Goal: Task Accomplishment & Management: Manage account settings

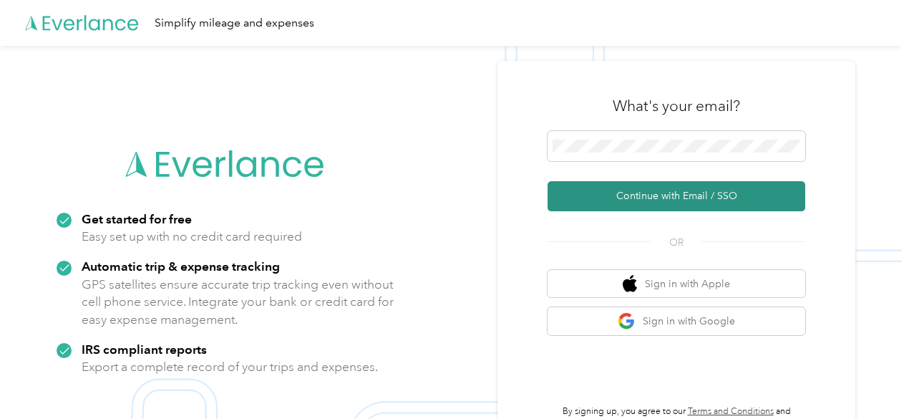
click at [602, 195] on button "Continue with Email / SSO" at bounding box center [677, 196] width 258 height 30
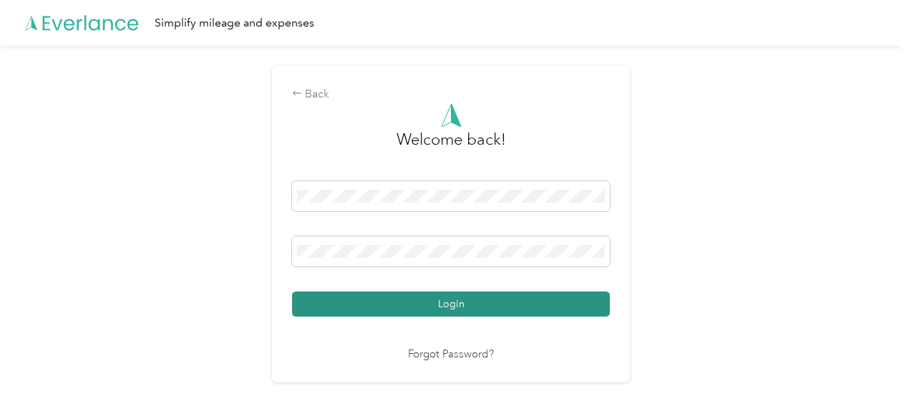
click at [402, 307] on button "Login" at bounding box center [451, 303] width 318 height 25
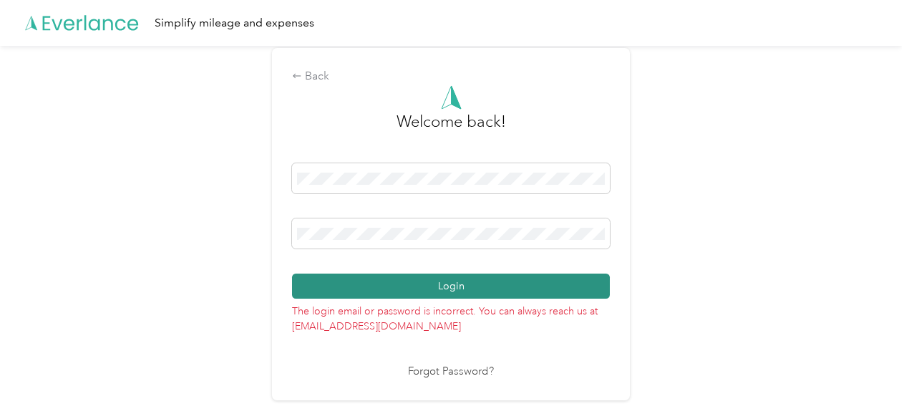
click at [467, 281] on button "Login" at bounding box center [451, 286] width 318 height 25
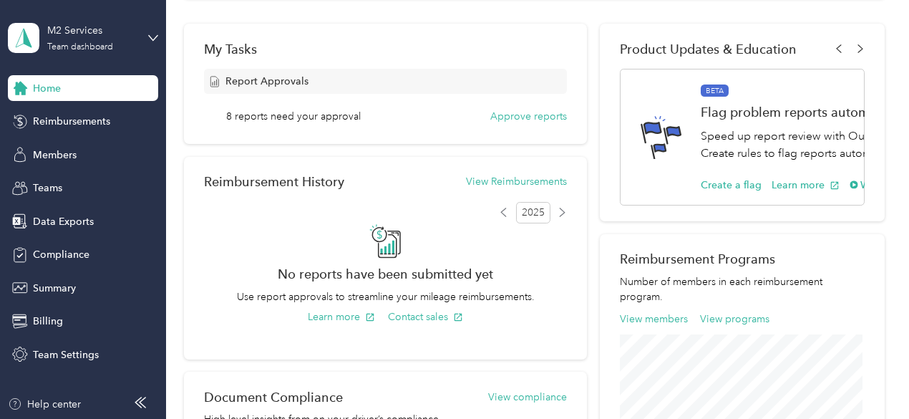
scroll to position [231, 0]
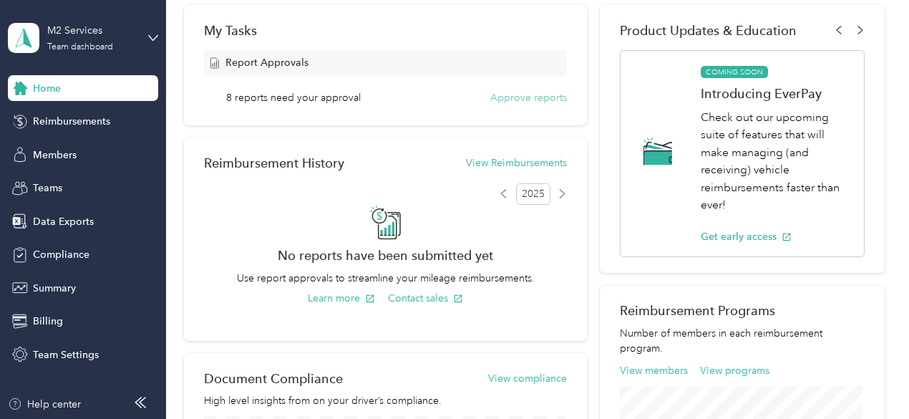
click at [517, 98] on button "Approve reports" at bounding box center [529, 97] width 77 height 15
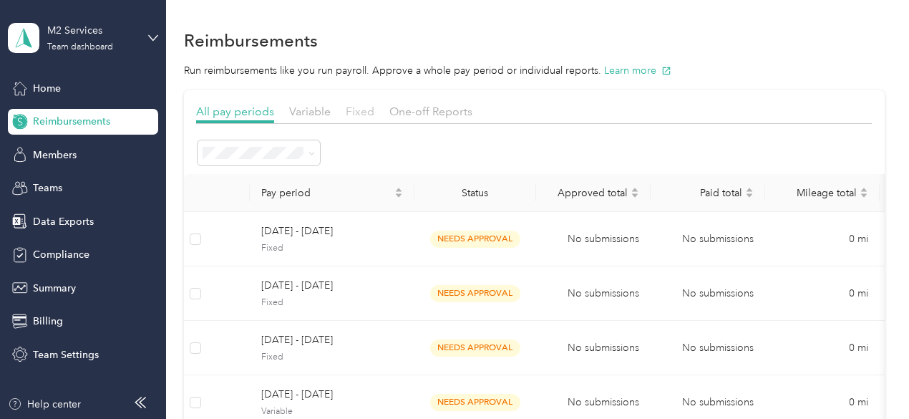
click at [367, 110] on span "Fixed" at bounding box center [360, 112] width 29 height 14
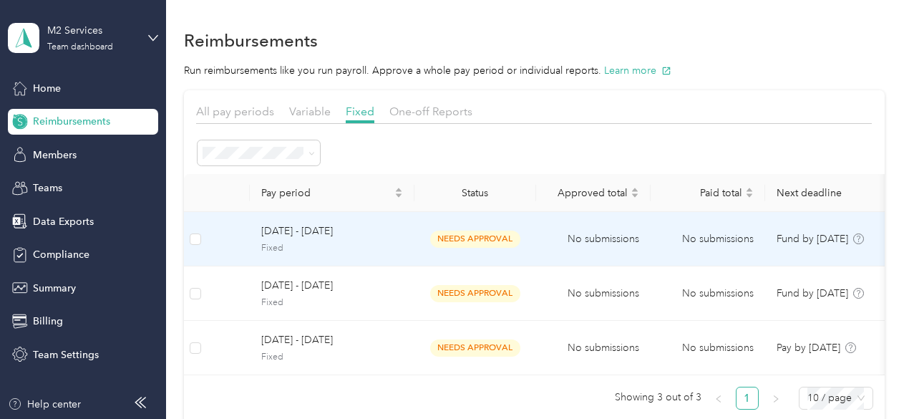
click at [479, 238] on span "needs approval" at bounding box center [475, 239] width 90 height 16
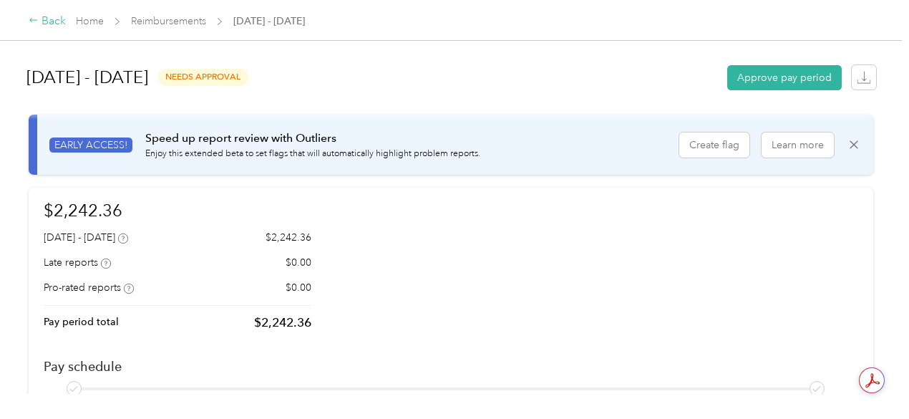
click at [49, 22] on div "Back" at bounding box center [47, 21] width 37 height 17
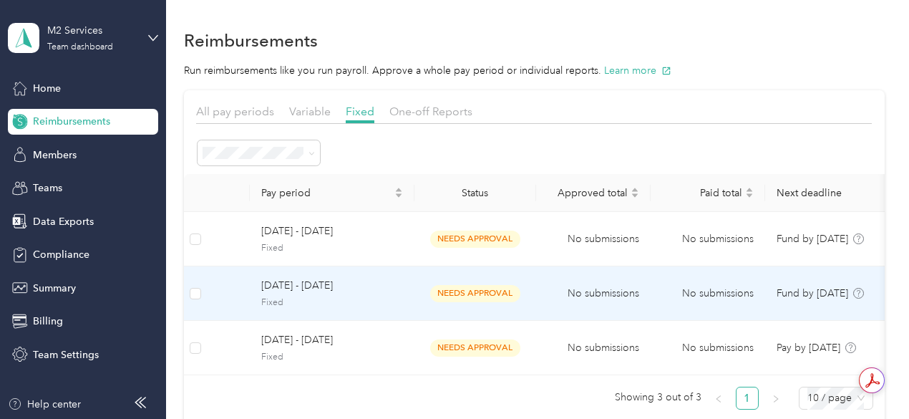
click at [318, 287] on span "[DATE] - [DATE]" at bounding box center [332, 286] width 142 height 16
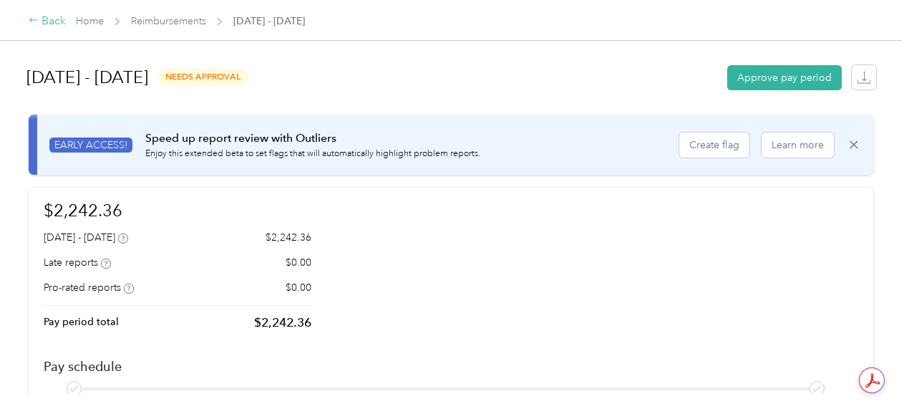
click at [34, 19] on icon at bounding box center [34, 20] width 10 height 10
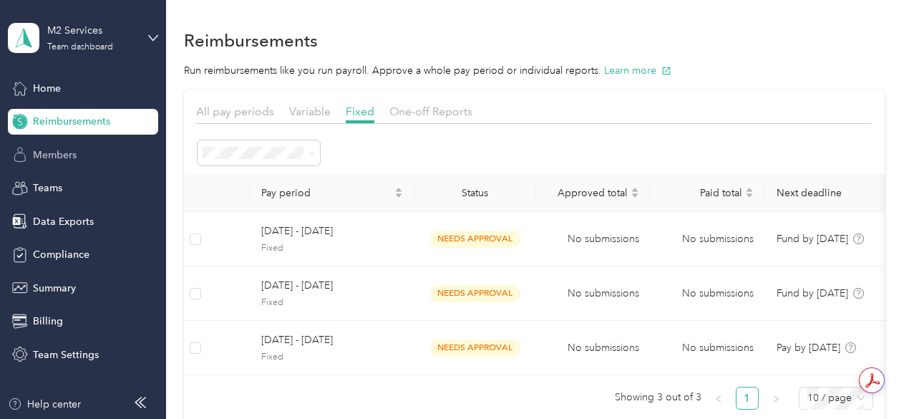
click at [51, 146] on div "Members" at bounding box center [83, 155] width 150 height 26
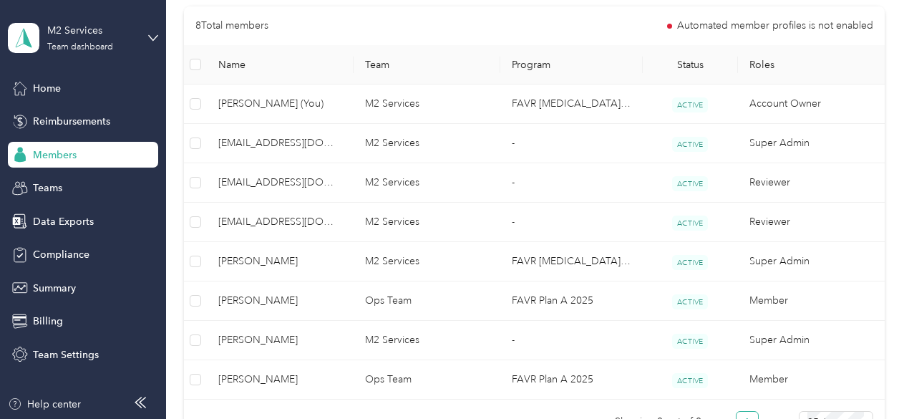
scroll to position [348, 0]
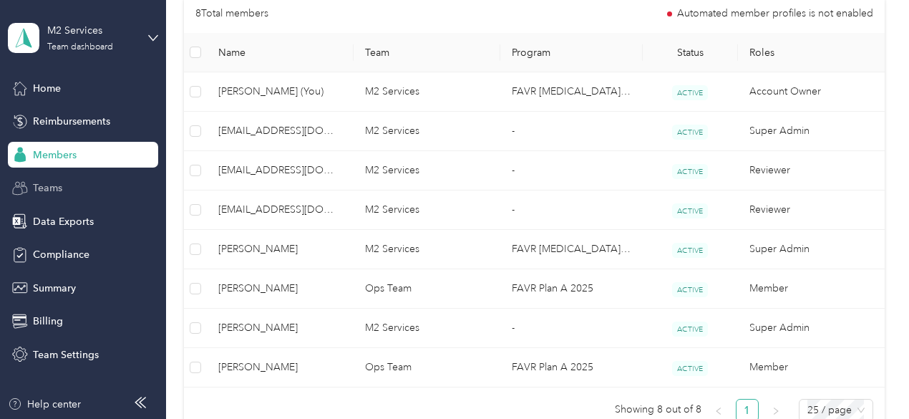
click at [73, 188] on div "Teams" at bounding box center [83, 188] width 150 height 26
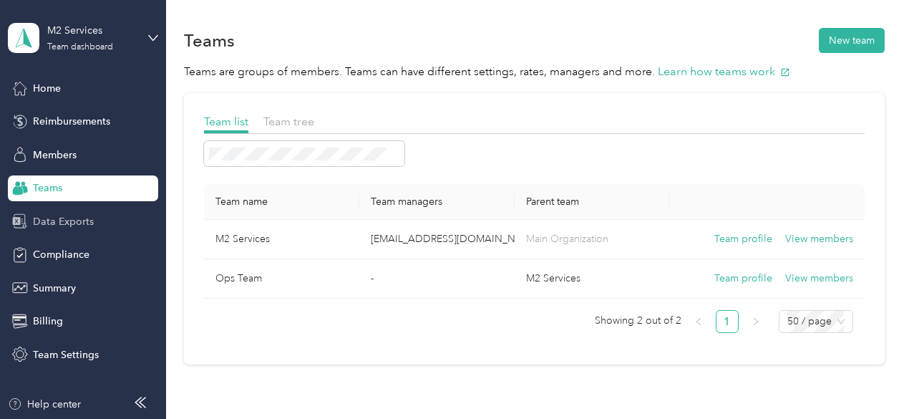
click at [70, 228] on span "Data Exports" at bounding box center [63, 221] width 61 height 15
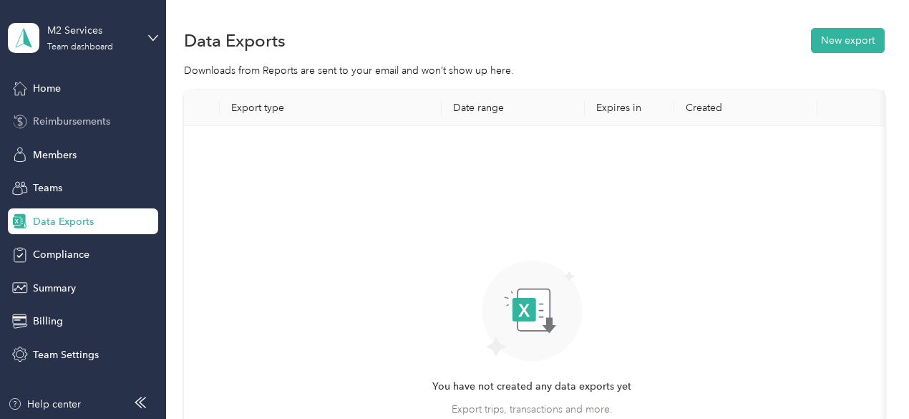
click at [66, 113] on div "Reimbursements" at bounding box center [83, 122] width 150 height 26
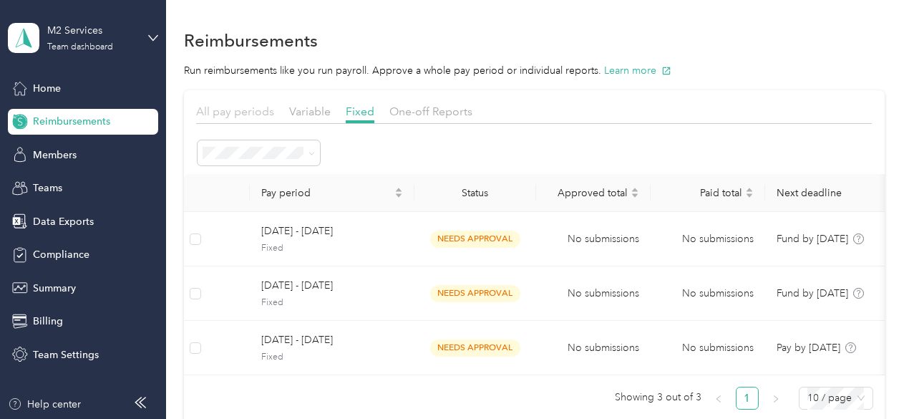
click at [231, 110] on span "All pay periods" at bounding box center [235, 112] width 78 height 14
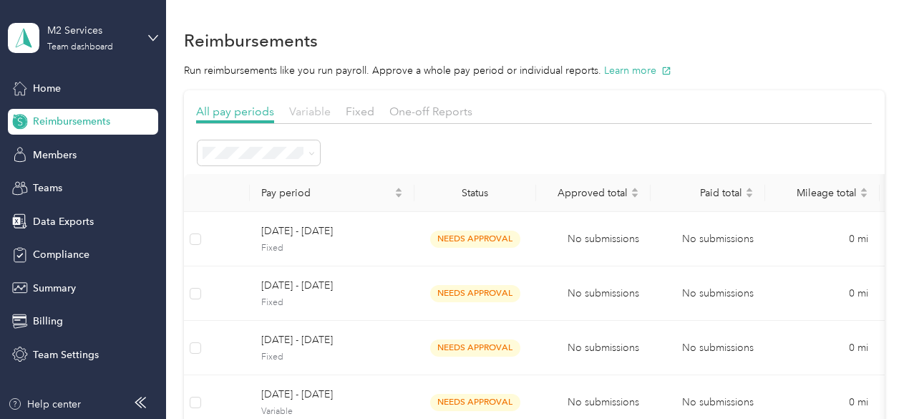
click at [305, 111] on span "Variable" at bounding box center [310, 112] width 42 height 14
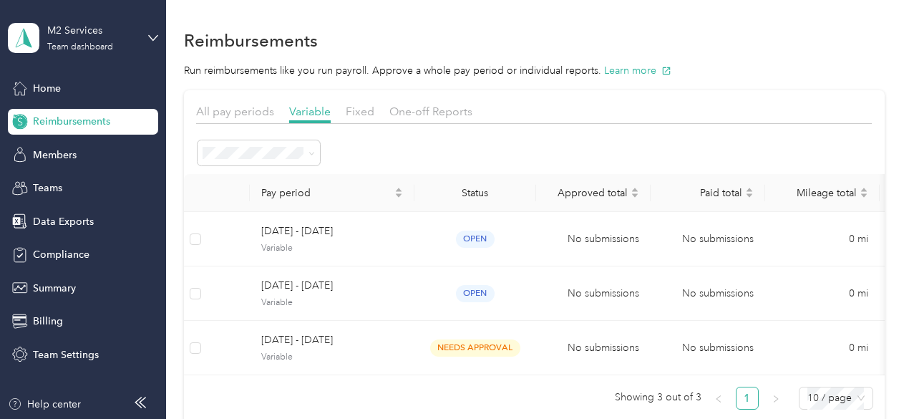
click at [365, 118] on div "Fixed" at bounding box center [360, 112] width 29 height 18
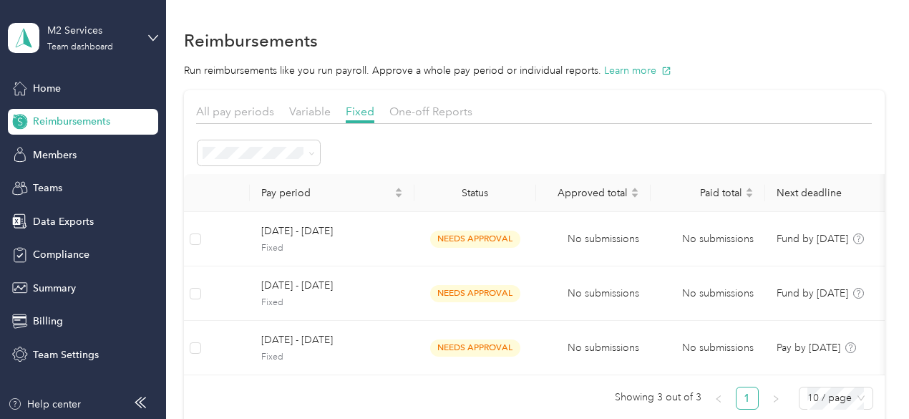
click at [422, 118] on div "One-off Reports" at bounding box center [431, 112] width 83 height 18
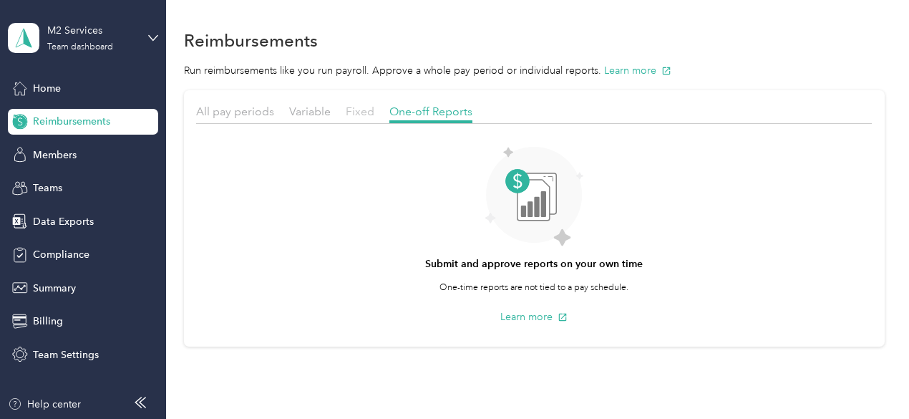
click at [357, 111] on span "Fixed" at bounding box center [360, 112] width 29 height 14
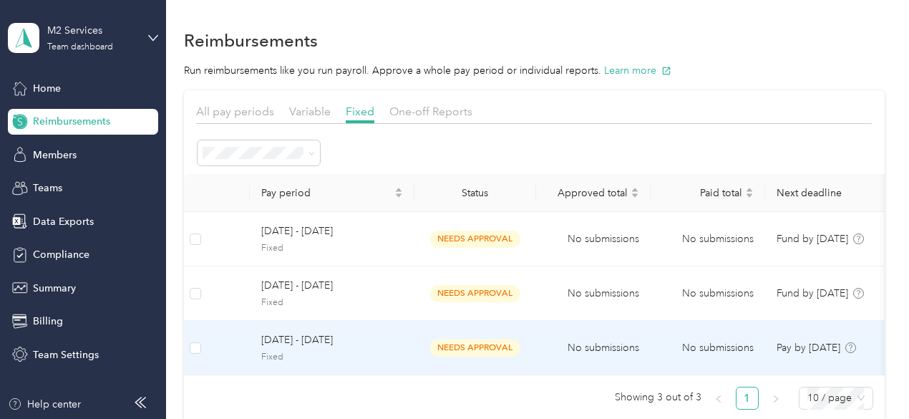
click at [306, 349] on div "[DATE] - [DATE] Fixed" at bounding box center [332, 347] width 142 height 31
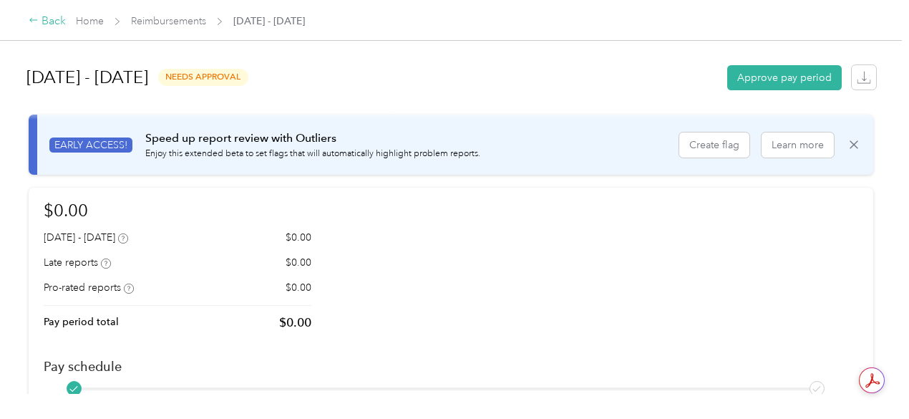
click at [34, 22] on icon at bounding box center [34, 20] width 10 height 10
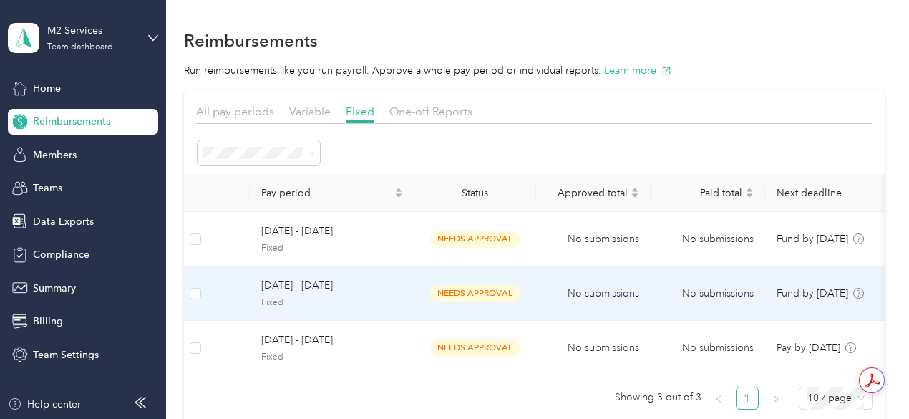
click at [305, 291] on span "[DATE] - [DATE]" at bounding box center [332, 286] width 142 height 16
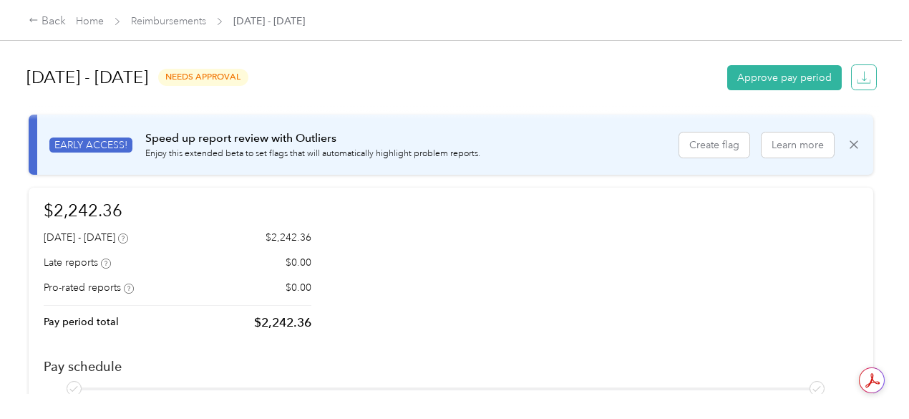
click at [857, 77] on icon "button" at bounding box center [864, 77] width 14 height 14
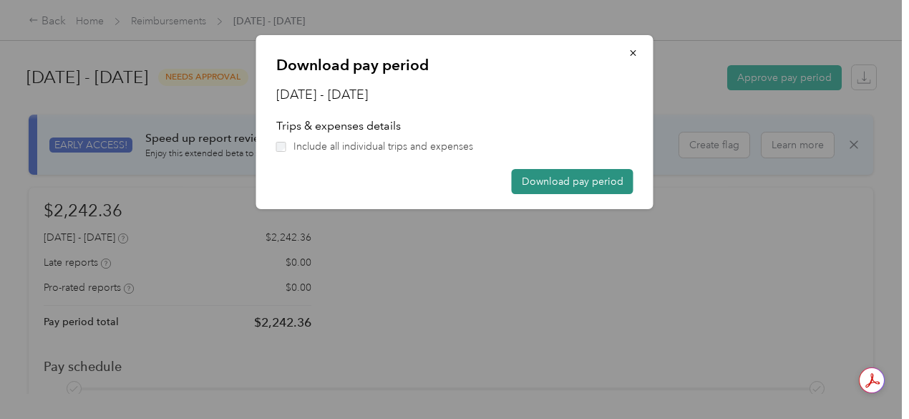
click at [566, 184] on button "Download pay period" at bounding box center [573, 181] width 122 height 25
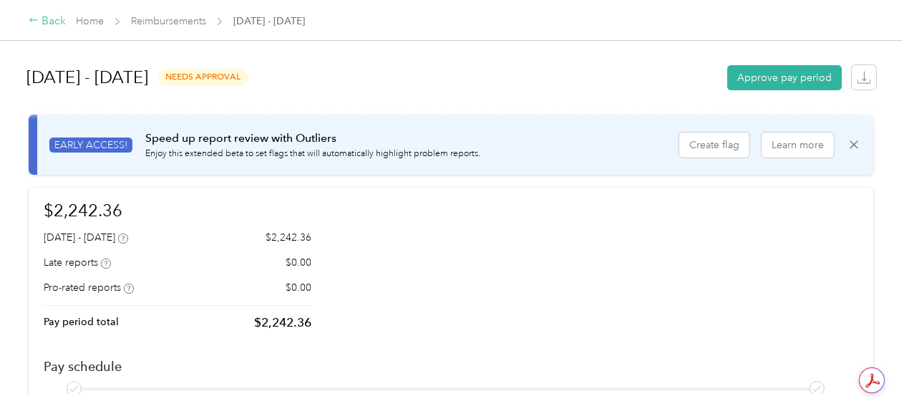
click at [51, 21] on div "Back" at bounding box center [47, 21] width 37 height 17
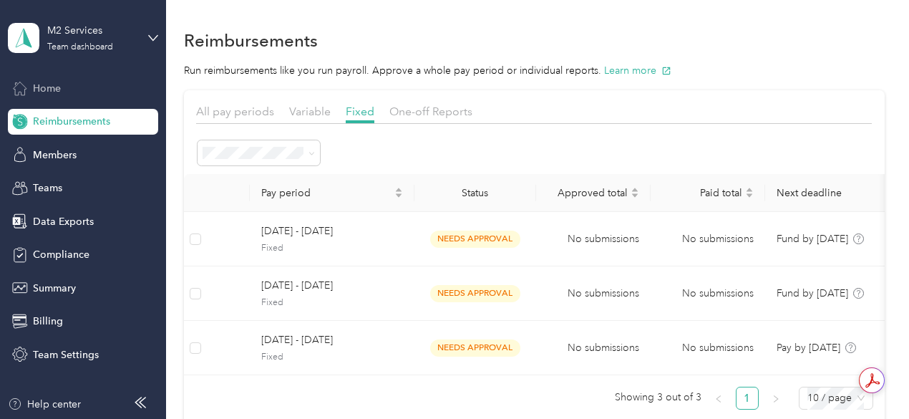
click at [42, 89] on span "Home" at bounding box center [47, 88] width 28 height 15
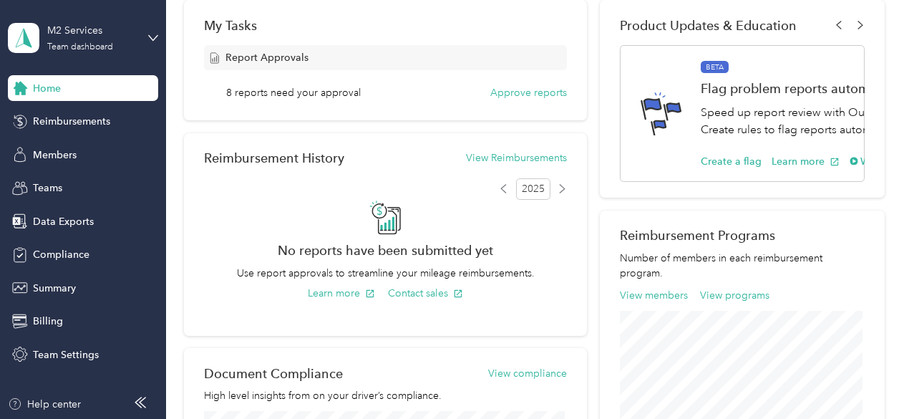
scroll to position [251, 0]
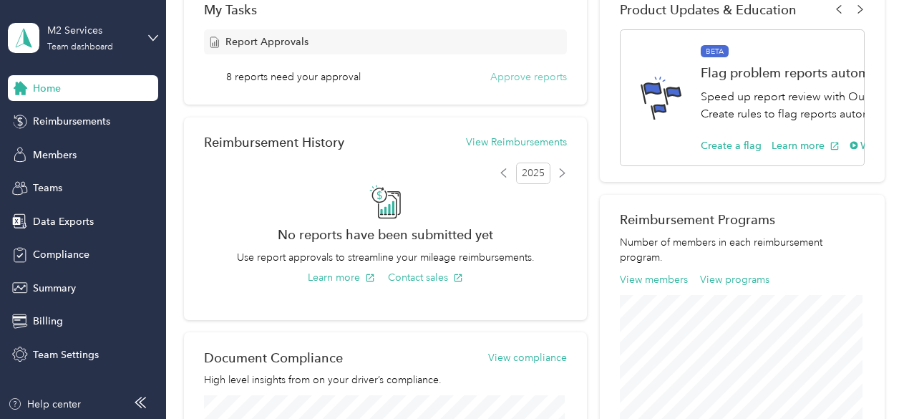
click at [506, 74] on button "Approve reports" at bounding box center [529, 76] width 77 height 15
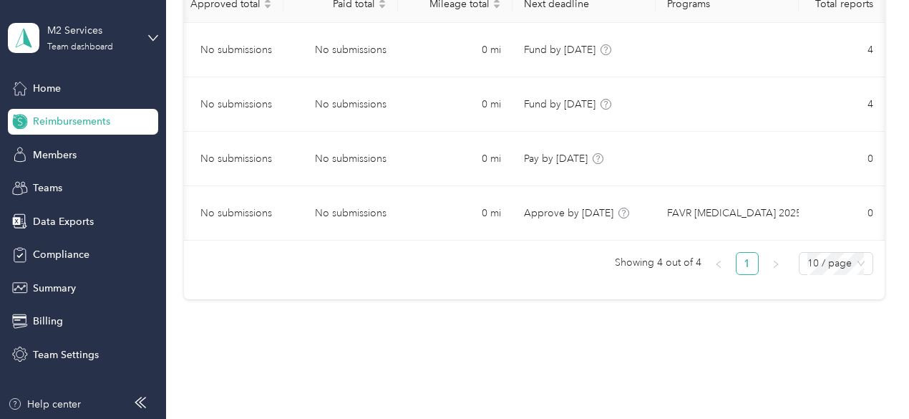
scroll to position [199, 0]
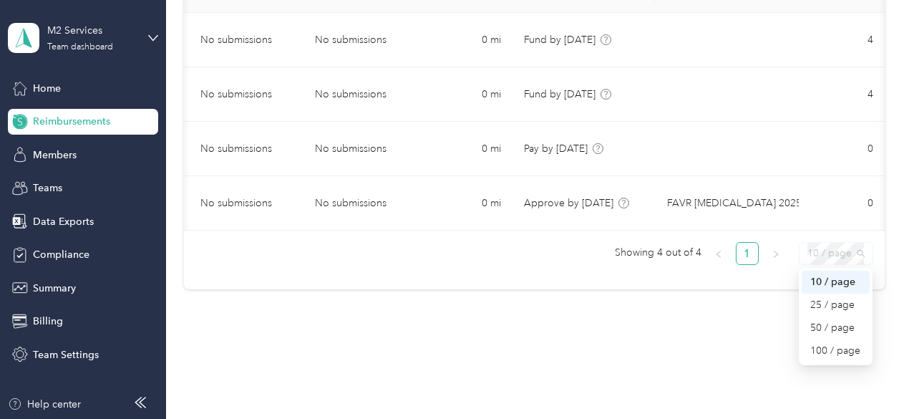
click at [841, 261] on span "10 / page" at bounding box center [836, 253] width 57 height 21
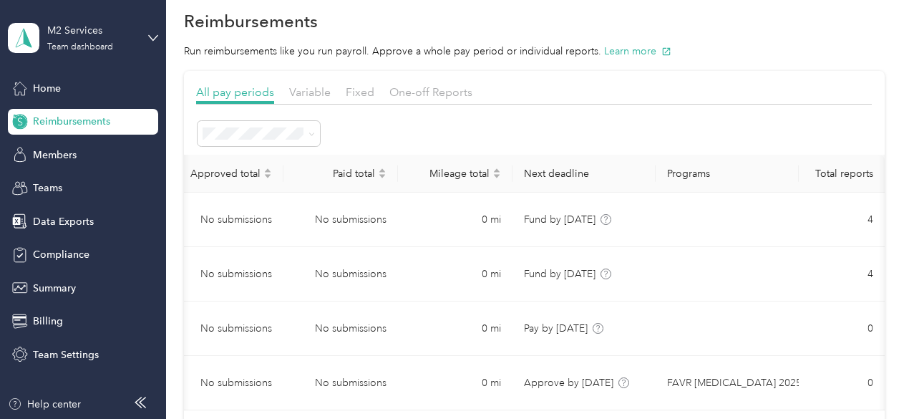
scroll to position [16, 0]
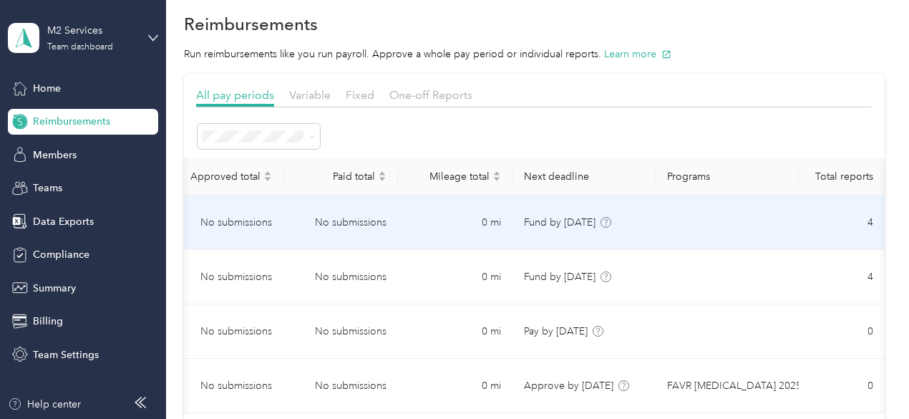
click at [540, 208] on td "Fund by [DATE]" at bounding box center [584, 222] width 143 height 54
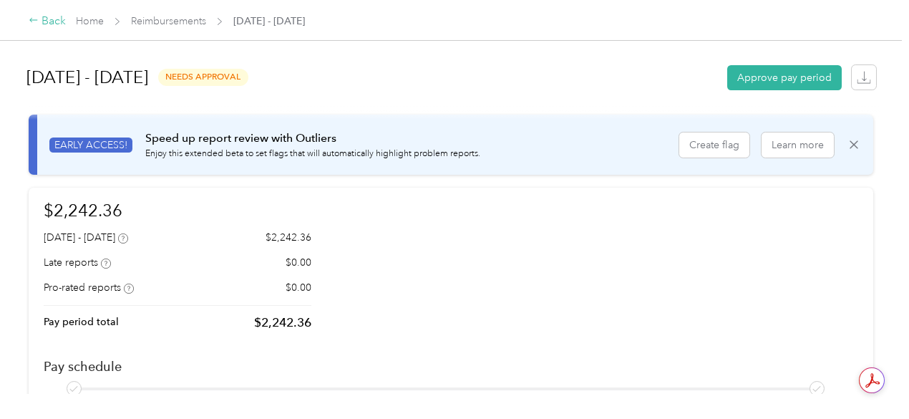
click at [37, 25] on icon at bounding box center [34, 20] width 10 height 10
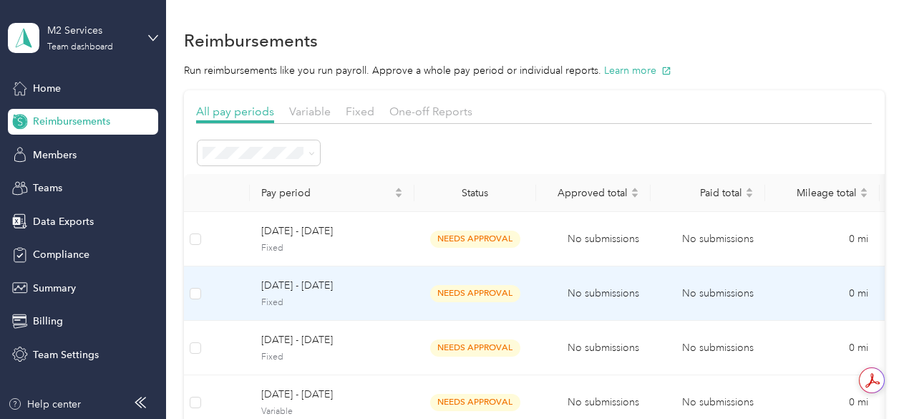
click at [441, 294] on span "needs approval" at bounding box center [475, 293] width 90 height 16
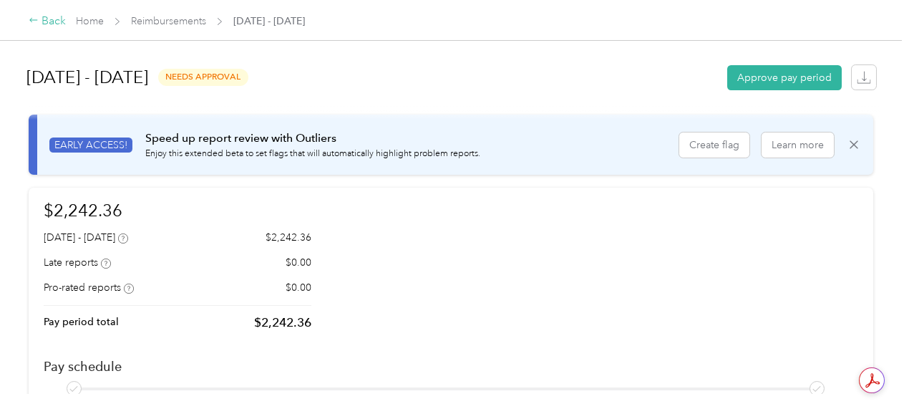
click at [47, 18] on div "Back" at bounding box center [47, 21] width 37 height 17
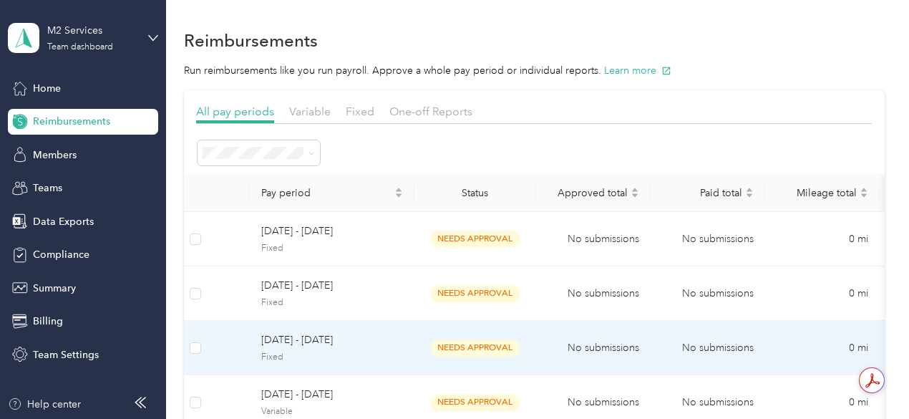
click at [526, 346] on td "needs approval" at bounding box center [476, 348] width 122 height 54
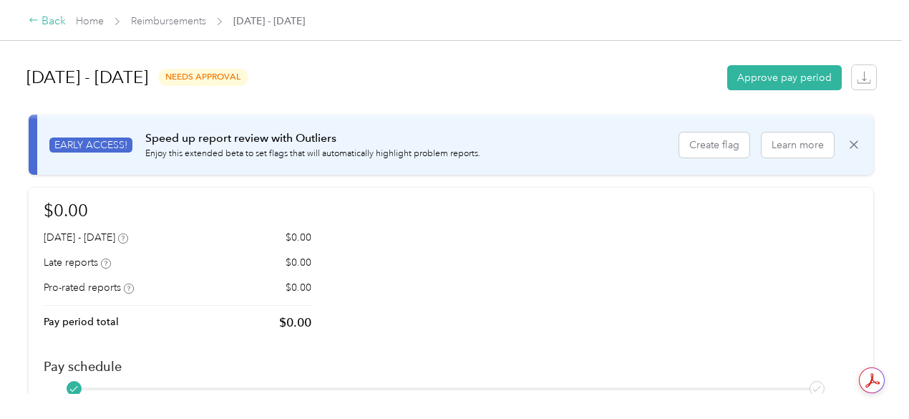
click at [57, 21] on div "Back" at bounding box center [47, 21] width 37 height 17
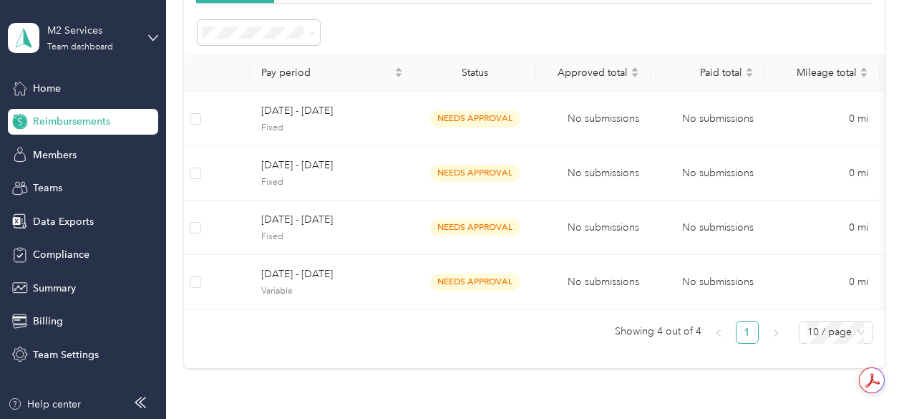
scroll to position [126, 0]
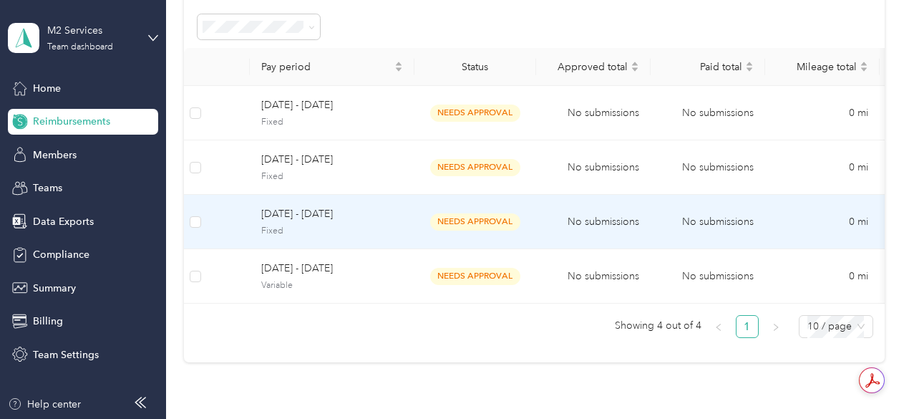
click at [729, 235] on td "No submissions" at bounding box center [708, 222] width 115 height 54
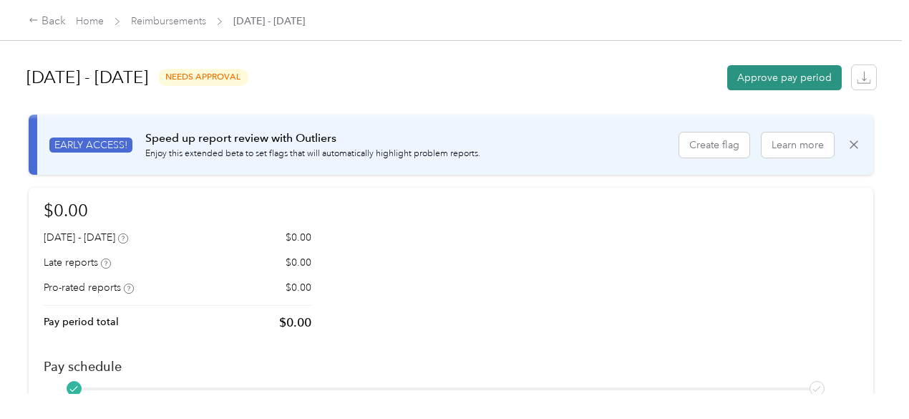
click at [746, 75] on button "Approve pay period" at bounding box center [785, 77] width 115 height 25
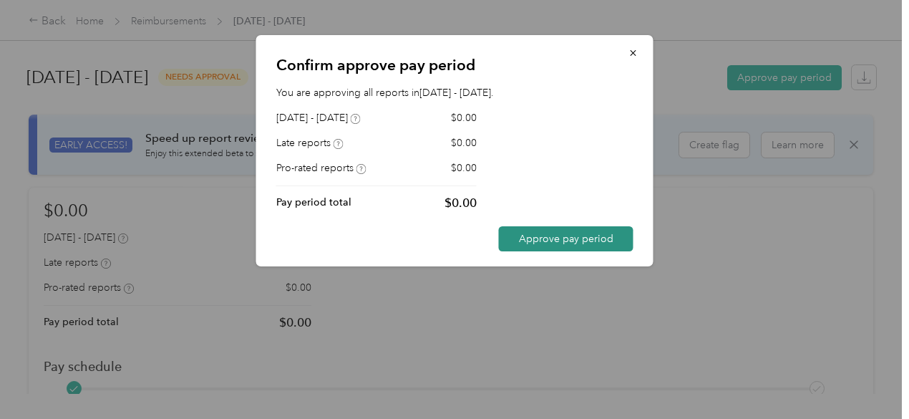
click at [528, 240] on button "Approve pay period" at bounding box center [566, 238] width 135 height 25
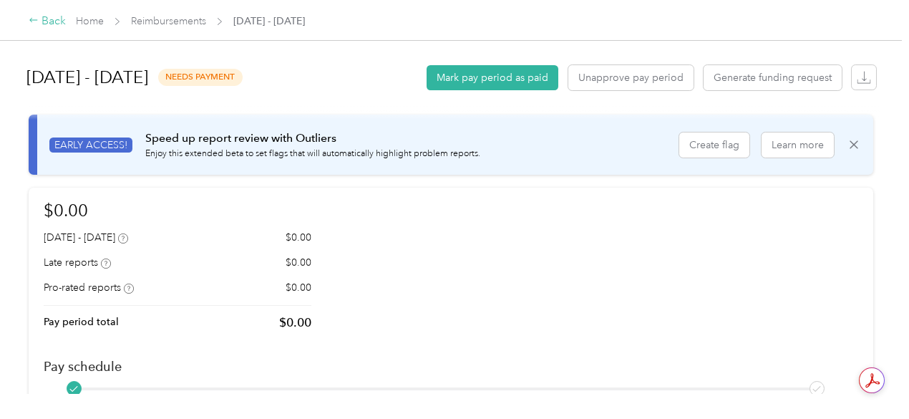
click at [40, 18] on div "Back" at bounding box center [47, 21] width 37 height 17
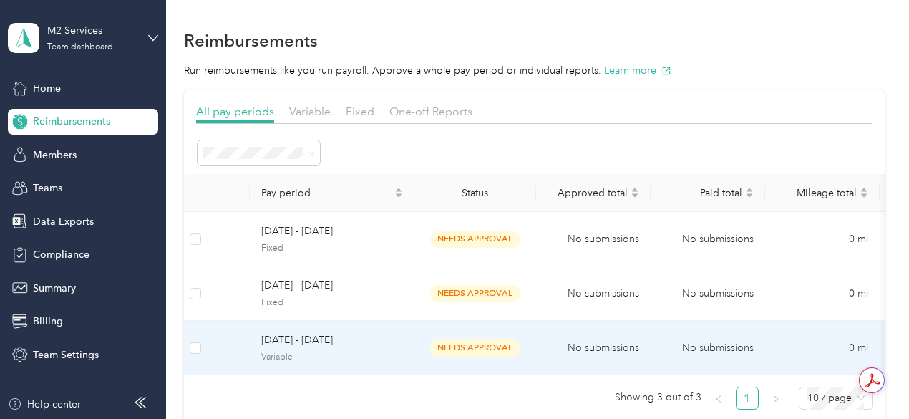
click at [445, 347] on span "needs approval" at bounding box center [475, 347] width 90 height 16
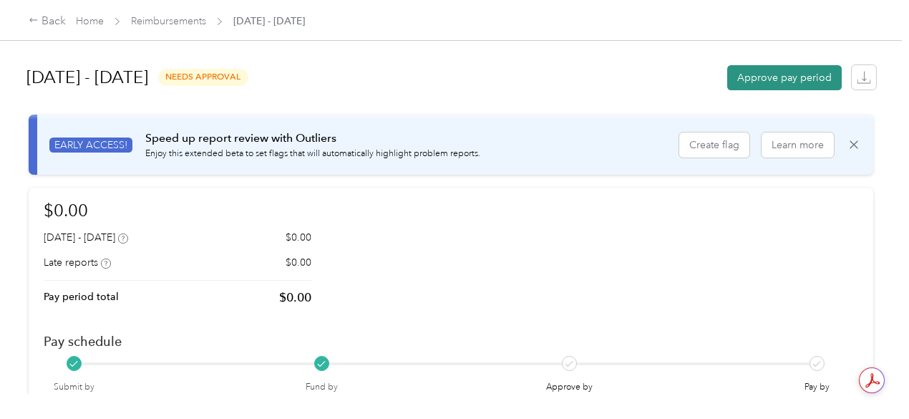
click at [814, 82] on button "Approve pay period" at bounding box center [785, 77] width 115 height 25
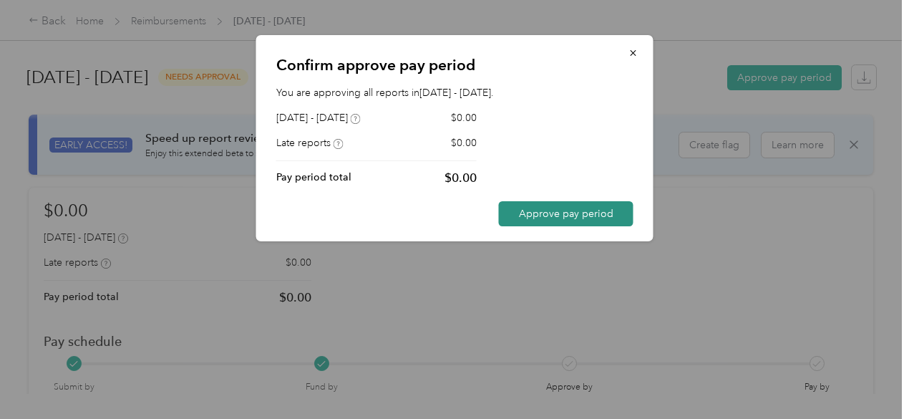
click at [531, 212] on button "Approve pay period" at bounding box center [566, 213] width 135 height 25
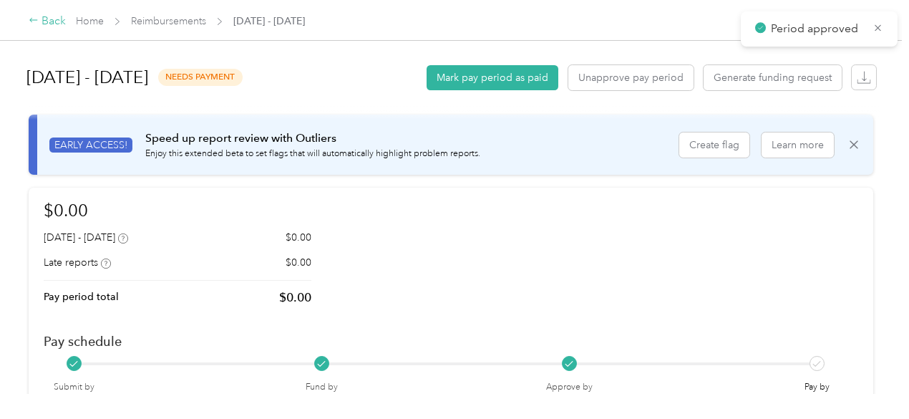
click at [41, 19] on div "Back" at bounding box center [47, 21] width 37 height 17
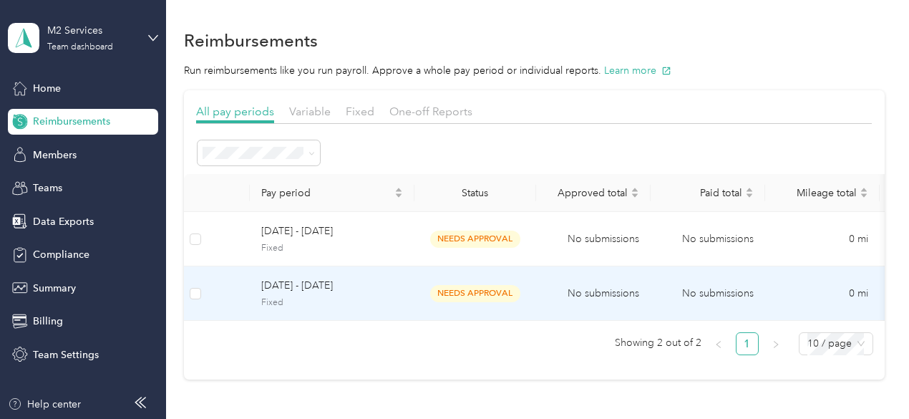
click at [514, 291] on span "needs approval" at bounding box center [475, 293] width 90 height 16
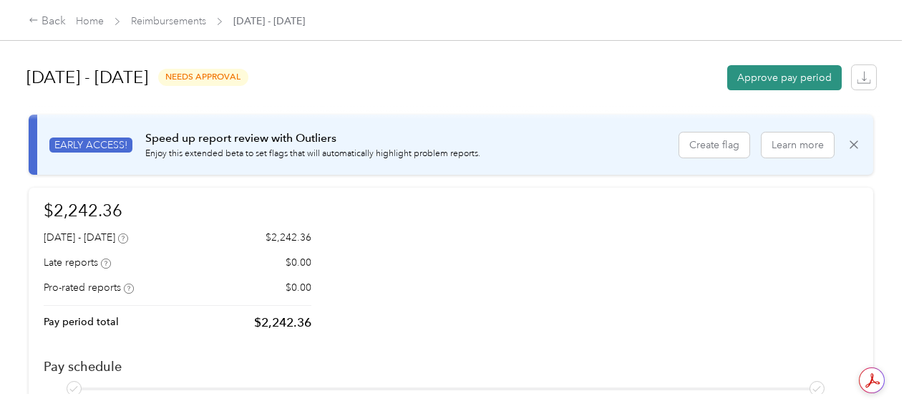
click at [770, 75] on button "Approve pay period" at bounding box center [785, 77] width 115 height 25
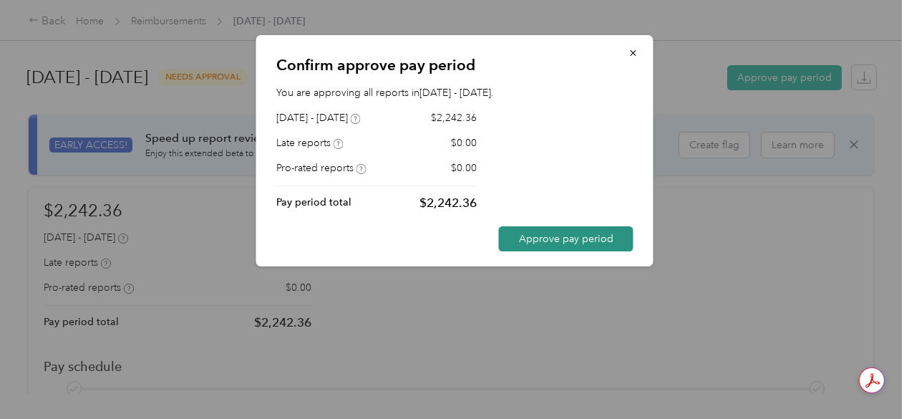
click at [518, 236] on button "Approve pay period" at bounding box center [566, 238] width 135 height 25
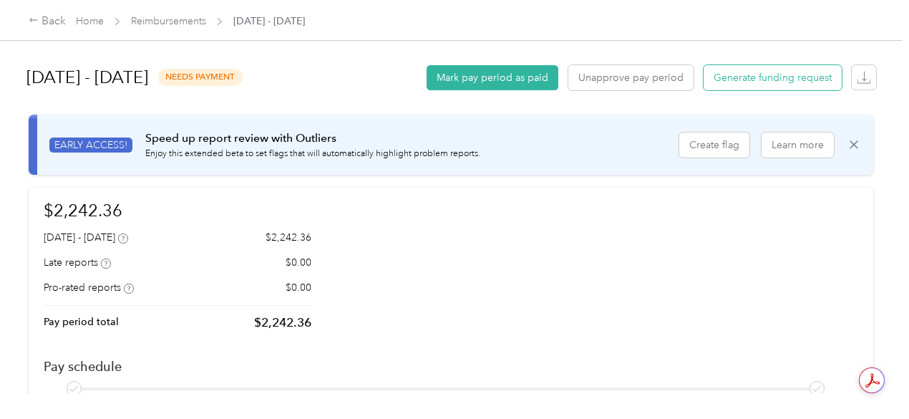
click at [746, 77] on span "Generate funding request" at bounding box center [773, 77] width 118 height 15
click at [55, 24] on div "Back" at bounding box center [47, 21] width 37 height 17
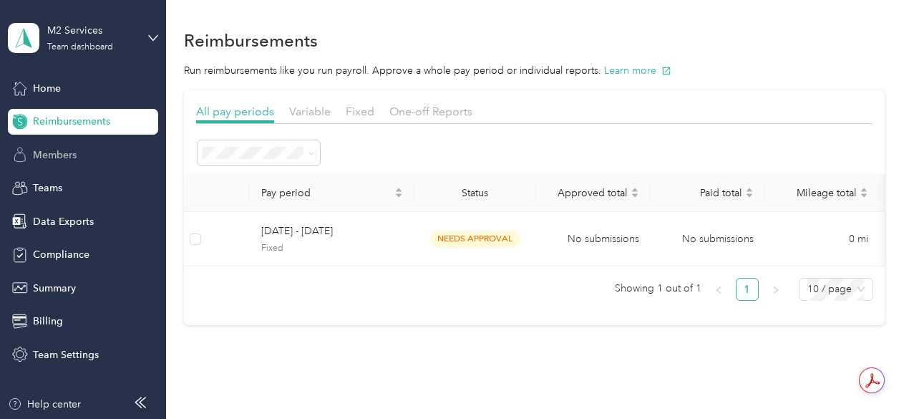
click at [80, 146] on div "Members" at bounding box center [83, 155] width 150 height 26
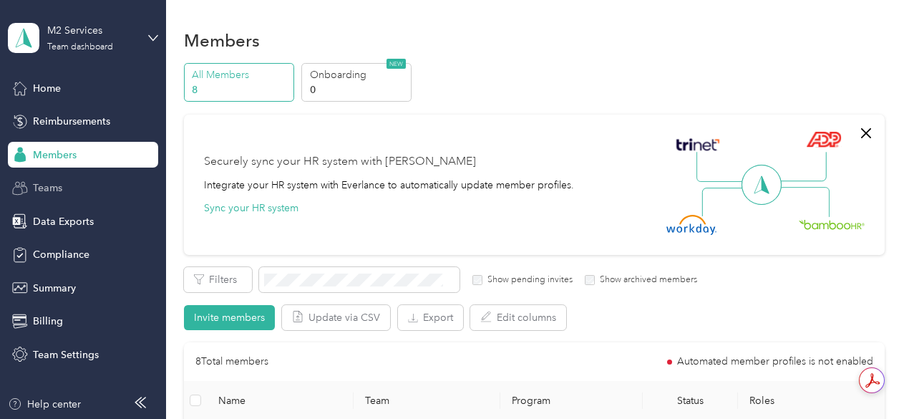
click at [56, 178] on div "Teams" at bounding box center [83, 188] width 150 height 26
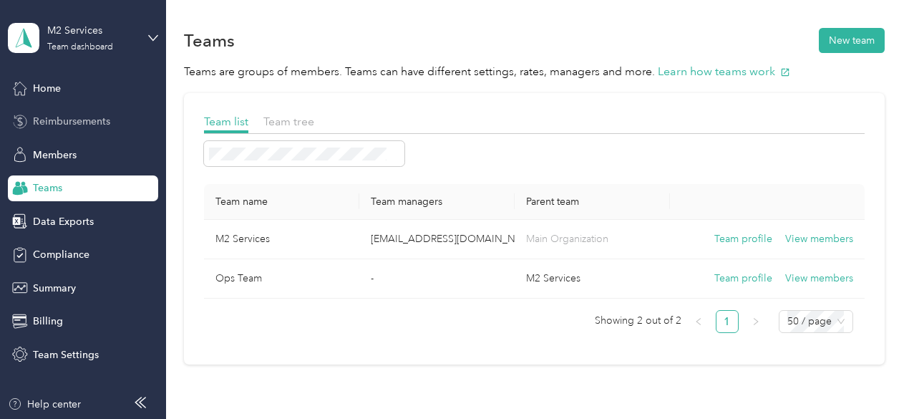
click at [57, 128] on span "Reimbursements" at bounding box center [71, 121] width 77 height 15
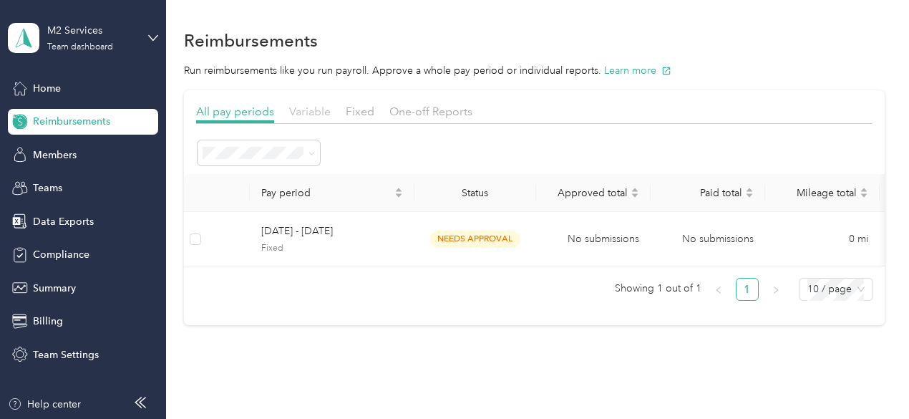
click at [317, 116] on span "Variable" at bounding box center [310, 112] width 42 height 14
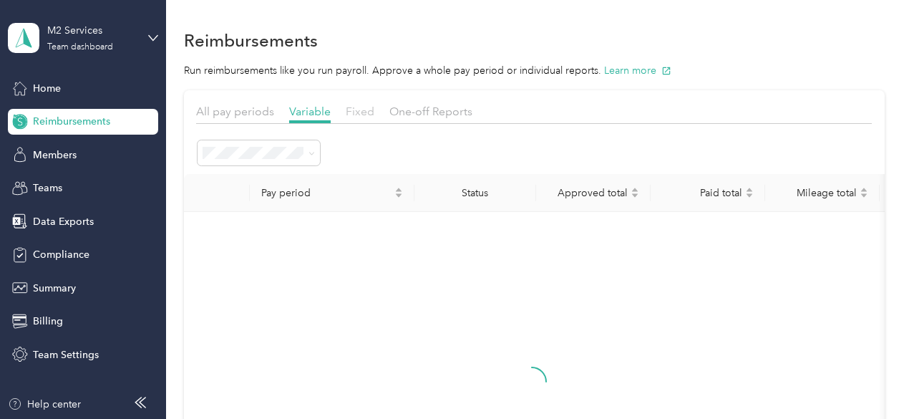
click at [356, 115] on span "Fixed" at bounding box center [360, 112] width 29 height 14
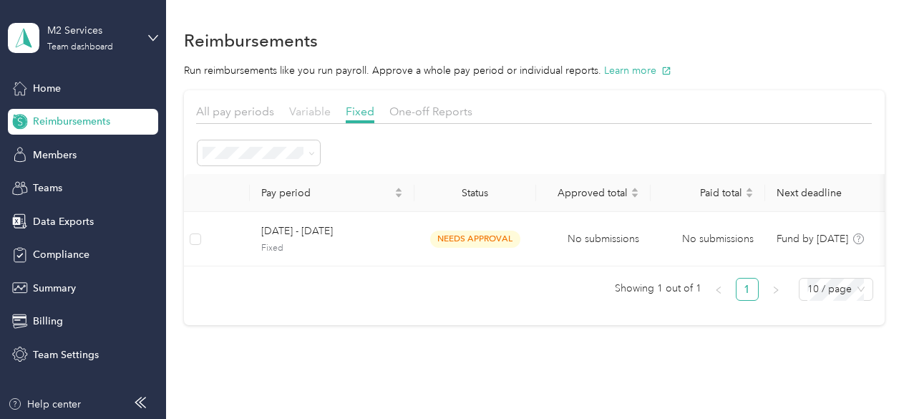
click at [319, 112] on span "Variable" at bounding box center [310, 112] width 42 height 14
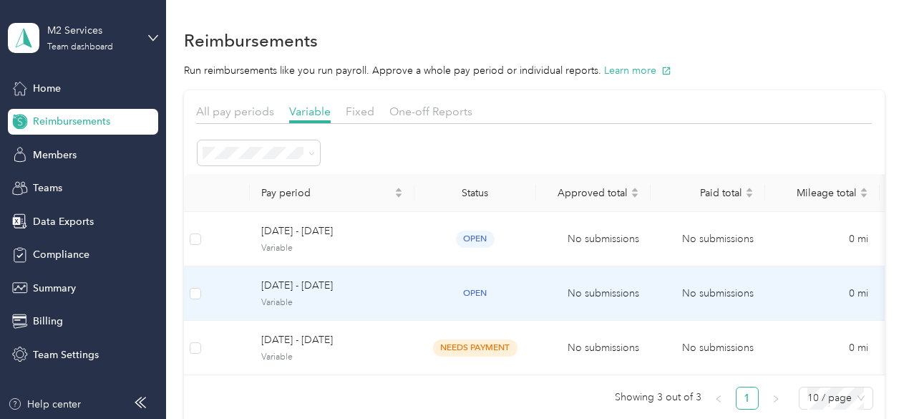
click at [460, 297] on span "open" at bounding box center [475, 293] width 39 height 16
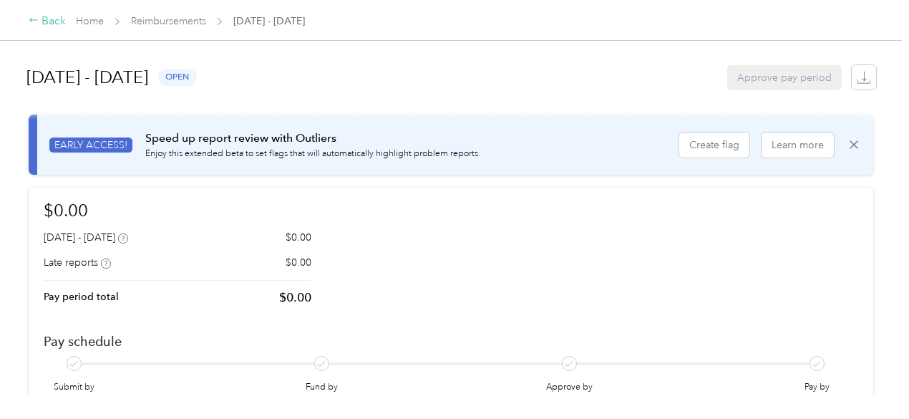
click at [57, 23] on div "Back" at bounding box center [47, 21] width 37 height 17
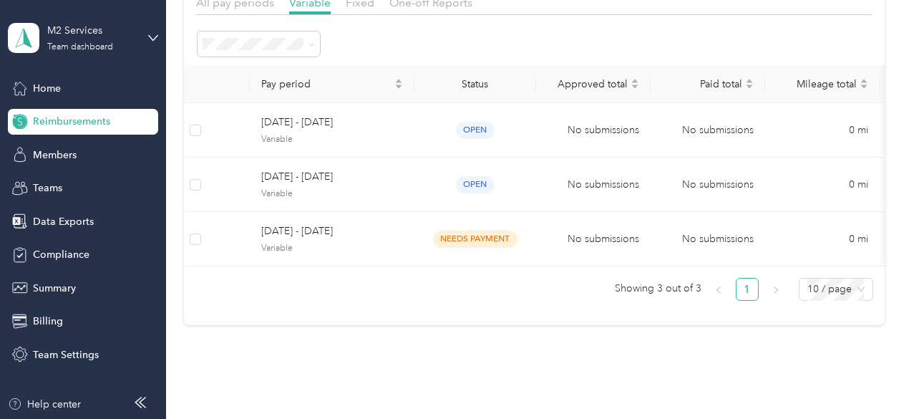
scroll to position [113, 0]
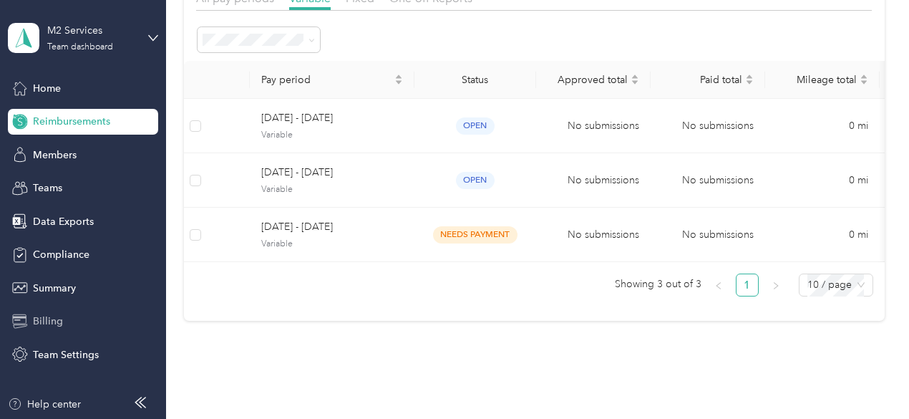
click at [69, 315] on div "Billing" at bounding box center [83, 322] width 150 height 26
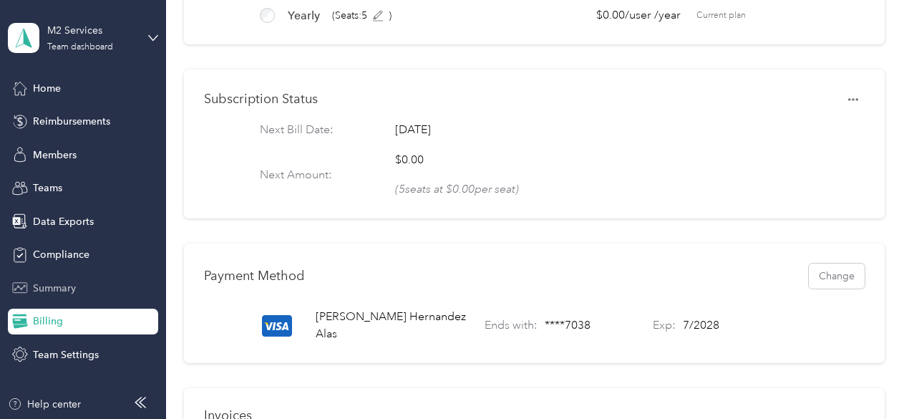
click at [67, 288] on span "Summary" at bounding box center [54, 288] width 43 height 15
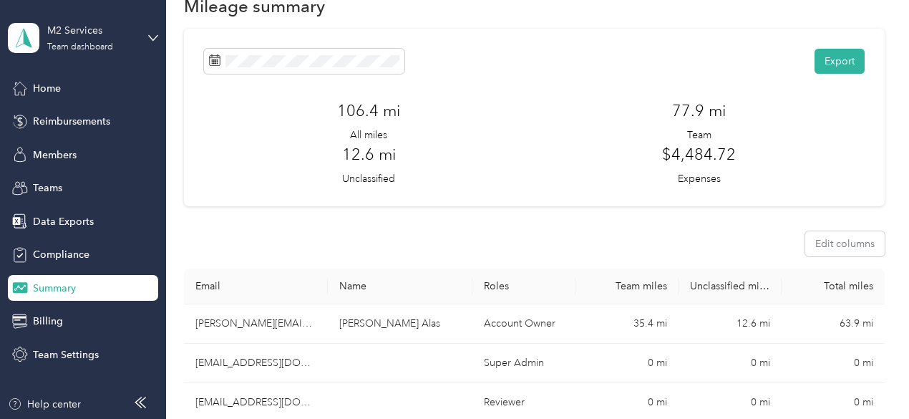
scroll to position [22, 0]
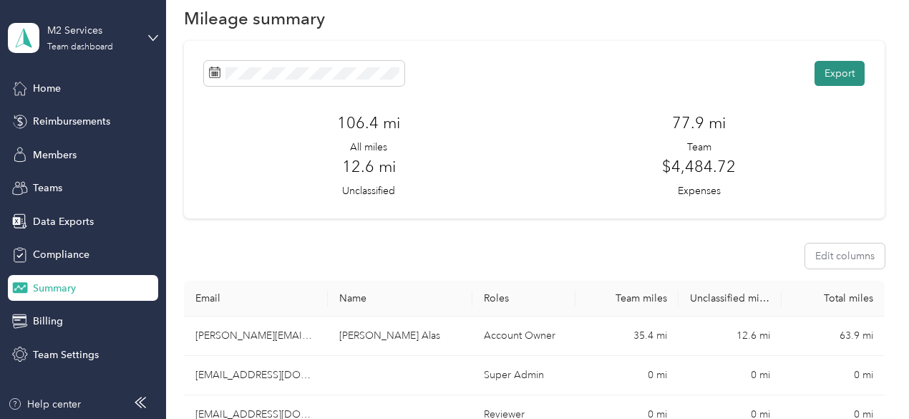
click at [844, 69] on button "Export" at bounding box center [840, 73] width 50 height 25
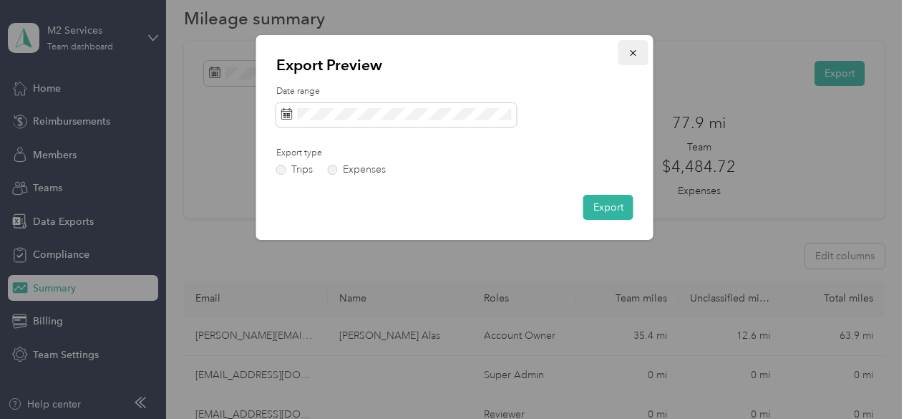
click at [632, 49] on icon "button" at bounding box center [634, 53] width 10 height 10
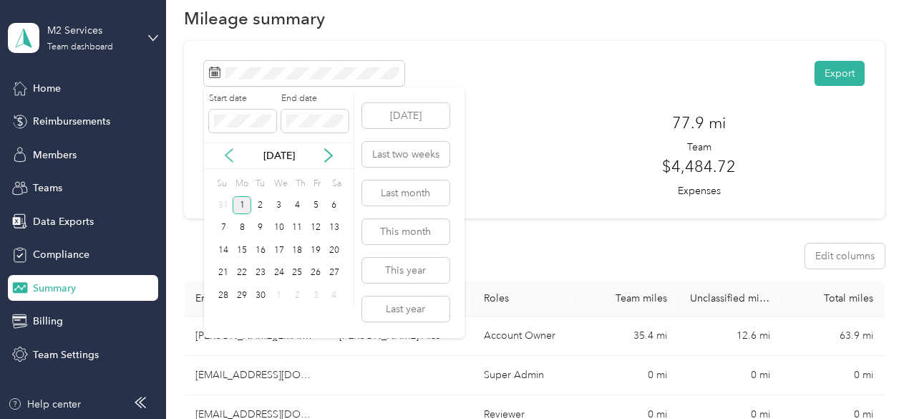
click at [233, 158] on icon at bounding box center [229, 155] width 14 height 14
click at [314, 208] on div "1" at bounding box center [315, 205] width 19 height 18
click at [229, 320] on div "31" at bounding box center [224, 318] width 19 height 18
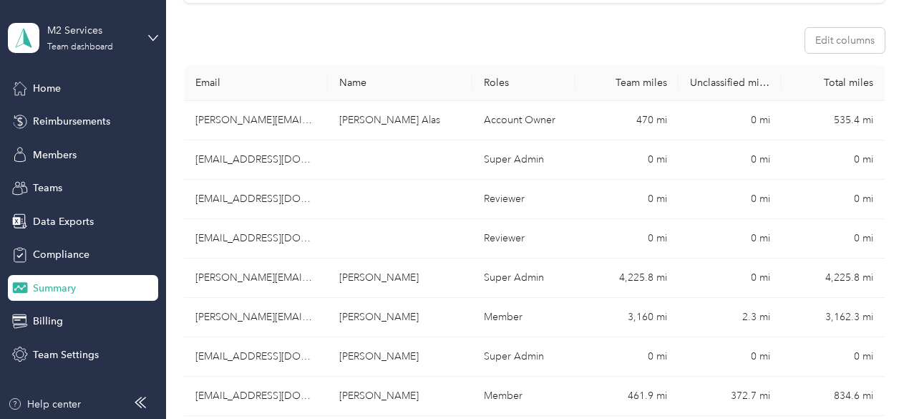
scroll to position [238, 0]
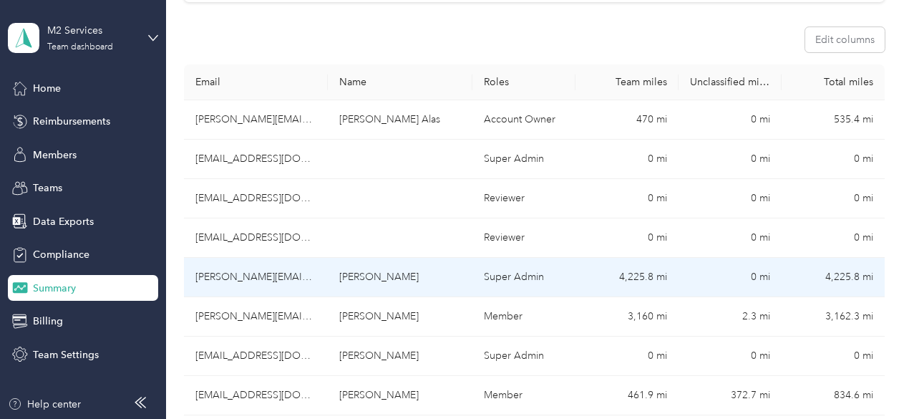
click at [527, 258] on td "Super Admin" at bounding box center [524, 277] width 103 height 39
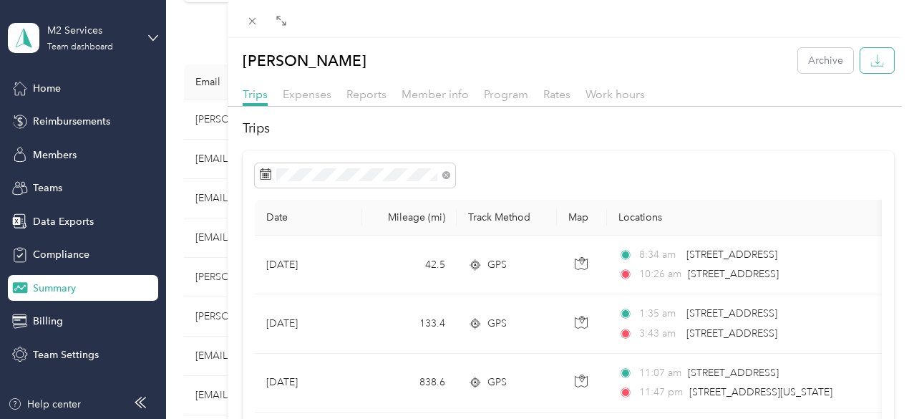
click at [871, 62] on icon "button" at bounding box center [878, 61] width 14 height 14
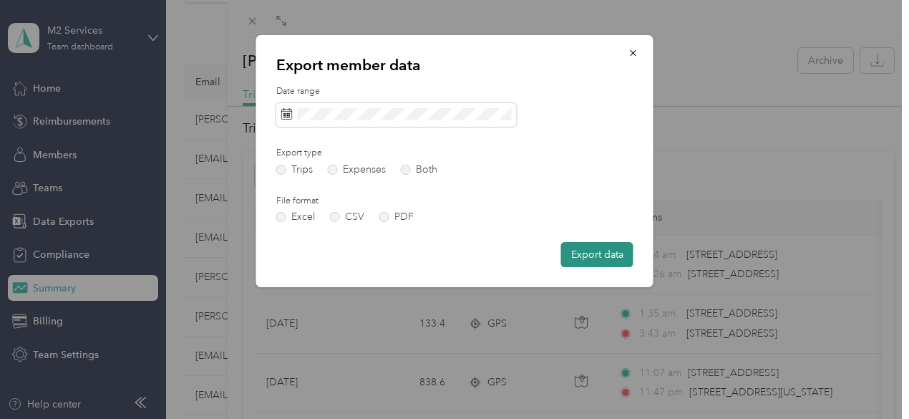
click at [579, 254] on button "Export data" at bounding box center [597, 254] width 72 height 25
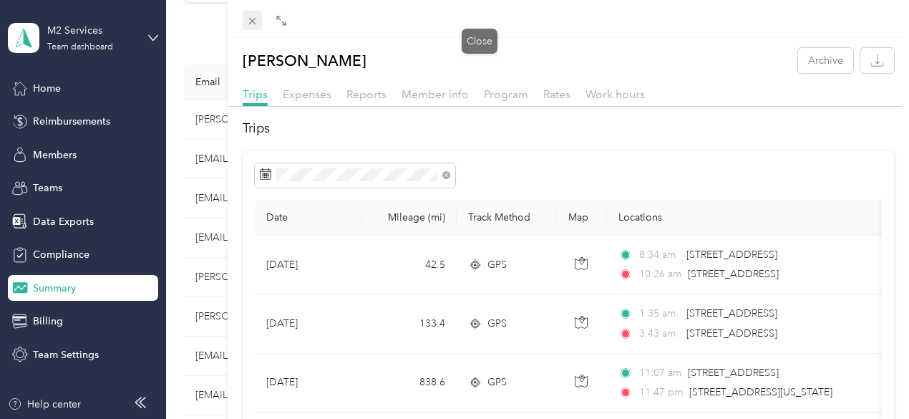
click at [263, 19] on span at bounding box center [253, 21] width 20 height 20
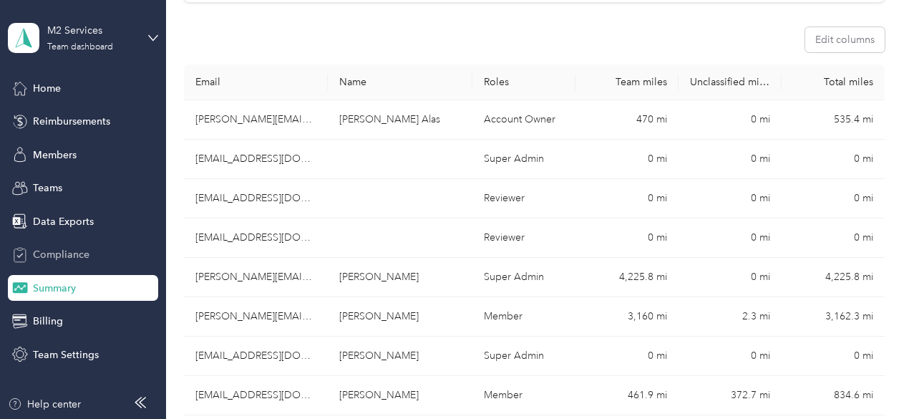
click at [68, 253] on span "Compliance" at bounding box center [61, 254] width 57 height 15
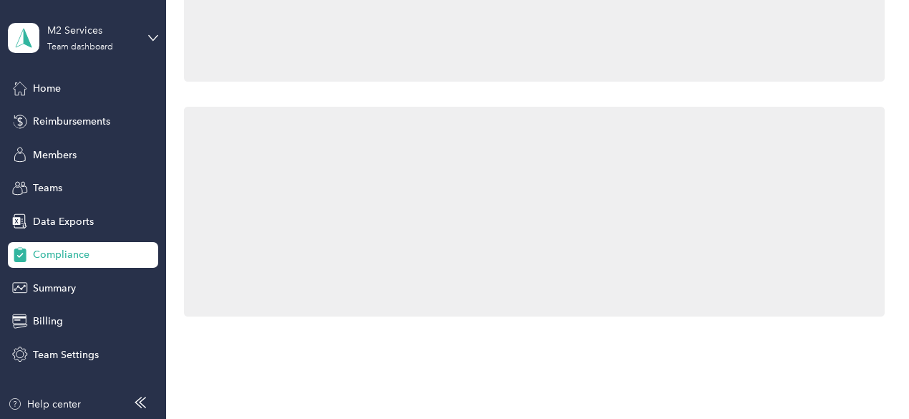
scroll to position [238, 0]
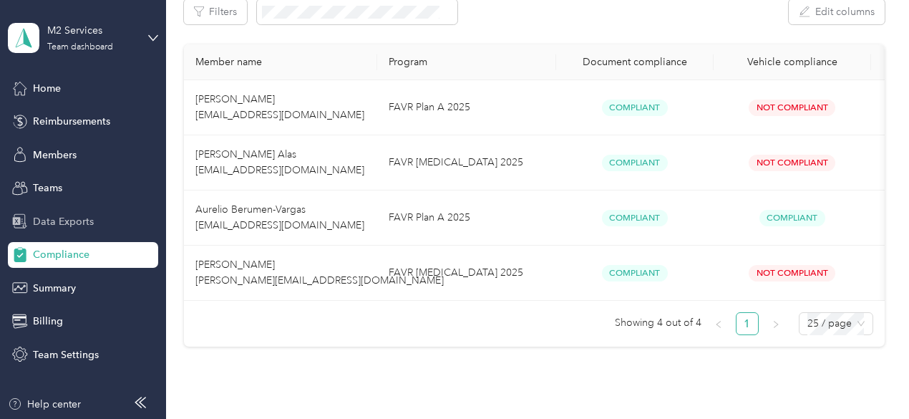
click at [60, 220] on span "Data Exports" at bounding box center [63, 221] width 61 height 15
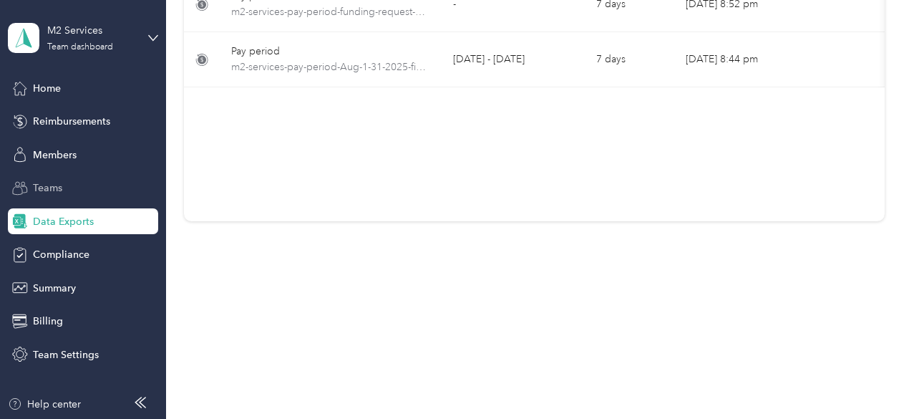
click at [54, 188] on span "Teams" at bounding box center [47, 187] width 29 height 15
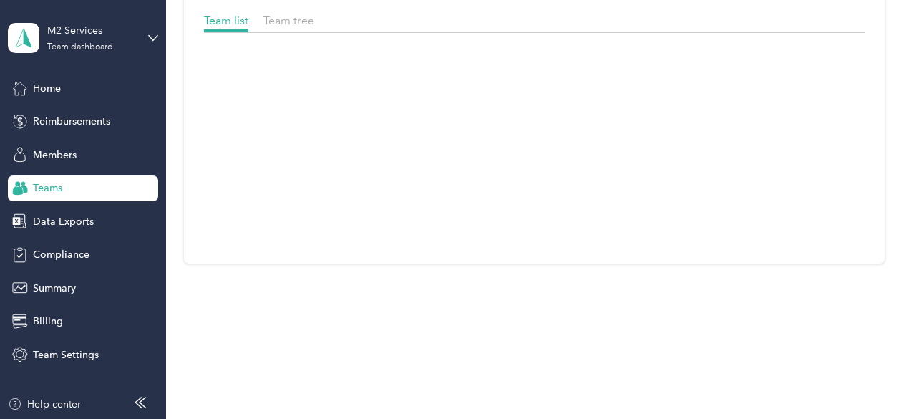
scroll to position [99, 0]
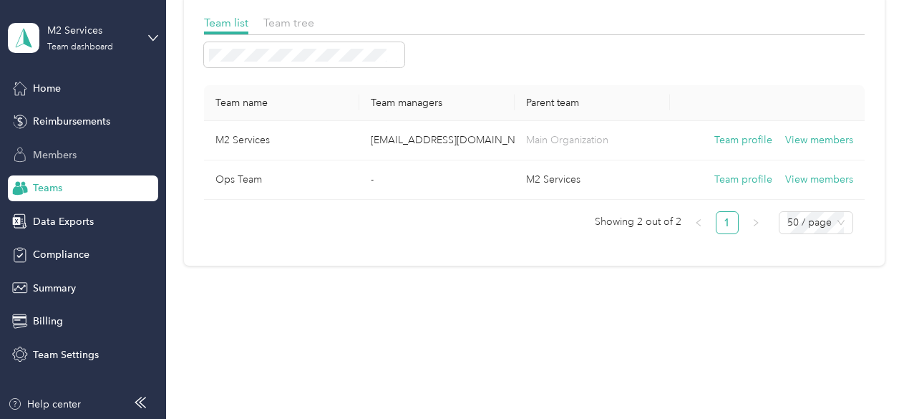
click at [58, 153] on span "Members" at bounding box center [55, 155] width 44 height 15
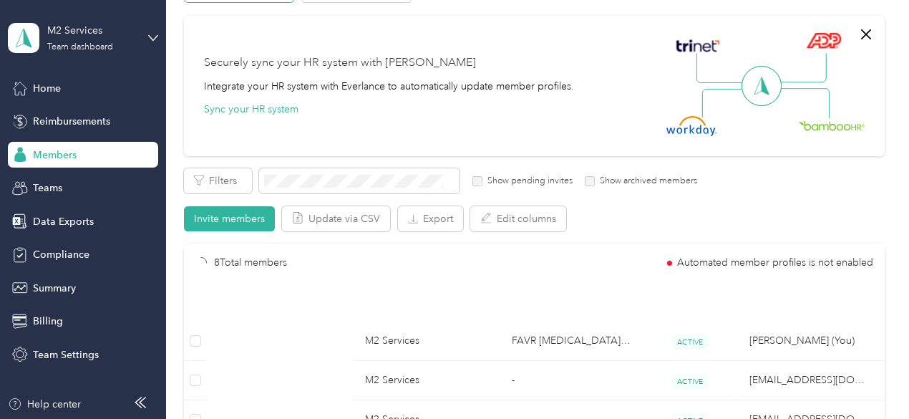
scroll to position [238, 0]
